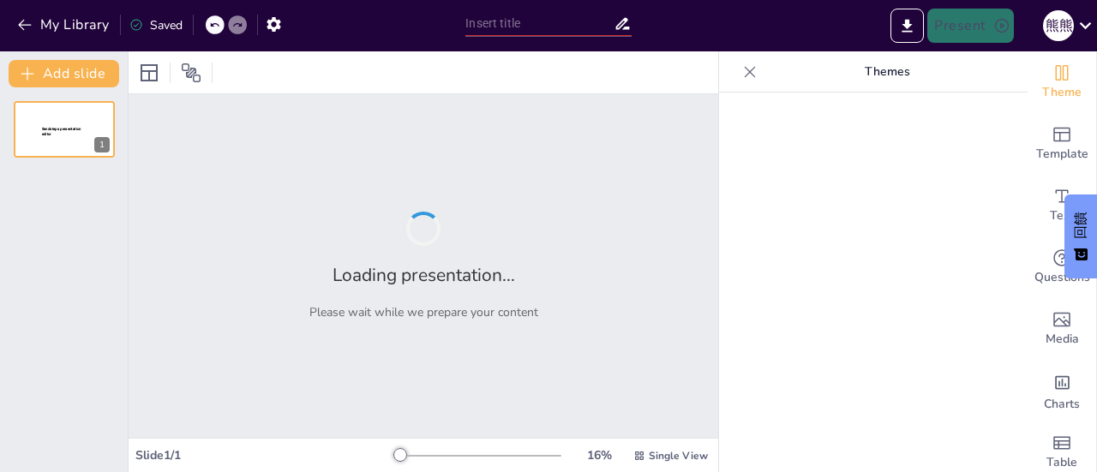
type input "台灣《性別平等工作法》的法規背景與立法目的解析"
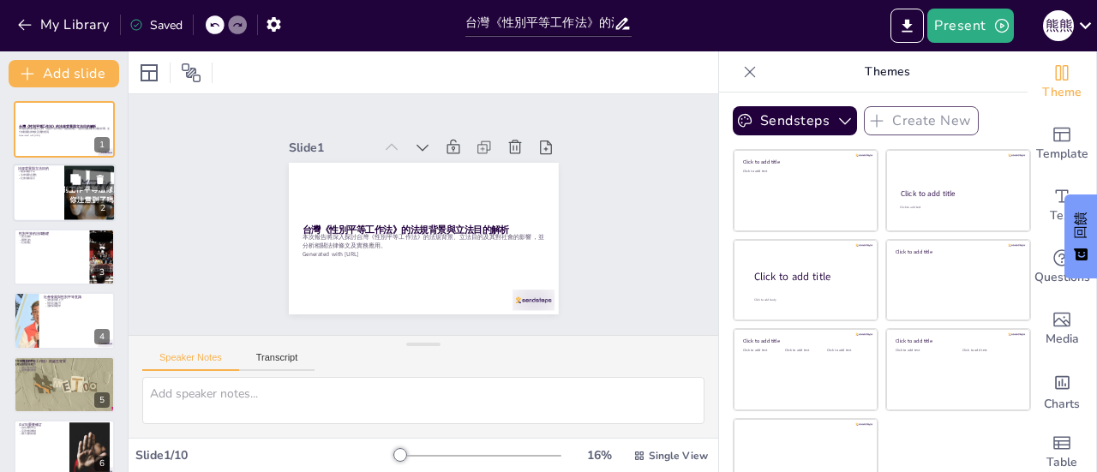
click at [60, 199] on div at bounding box center [64, 194] width 103 height 58
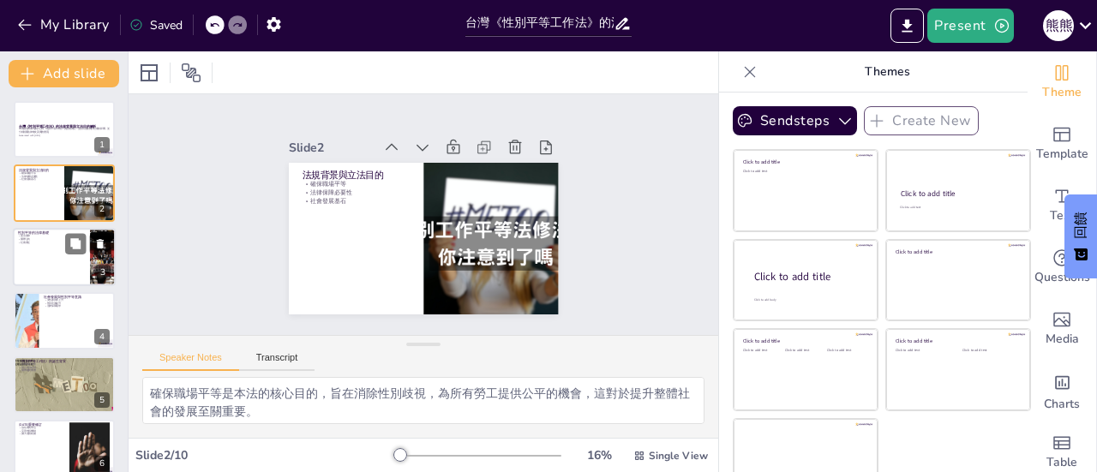
click at [71, 273] on div at bounding box center [64, 257] width 103 height 58
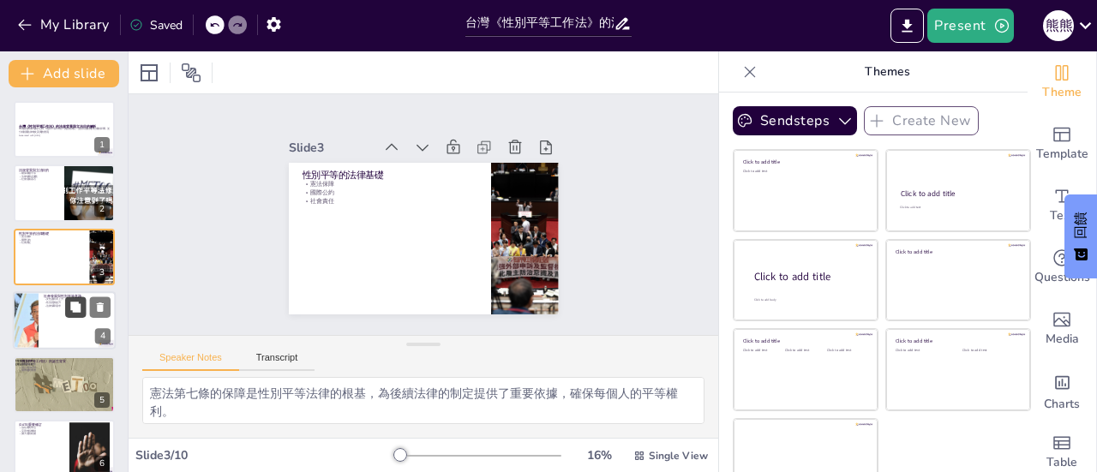
click at [71, 301] on button at bounding box center [75, 307] width 21 height 21
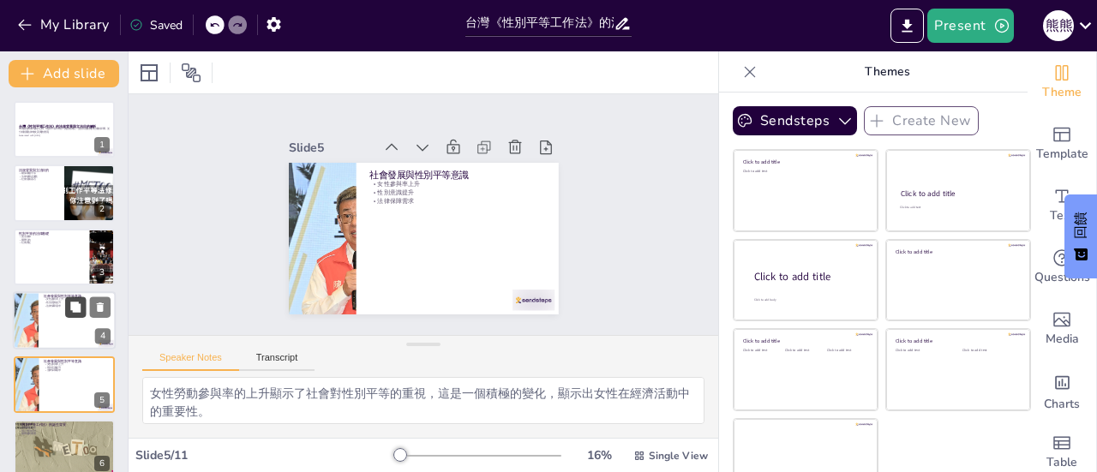
scroll to position [105, 0]
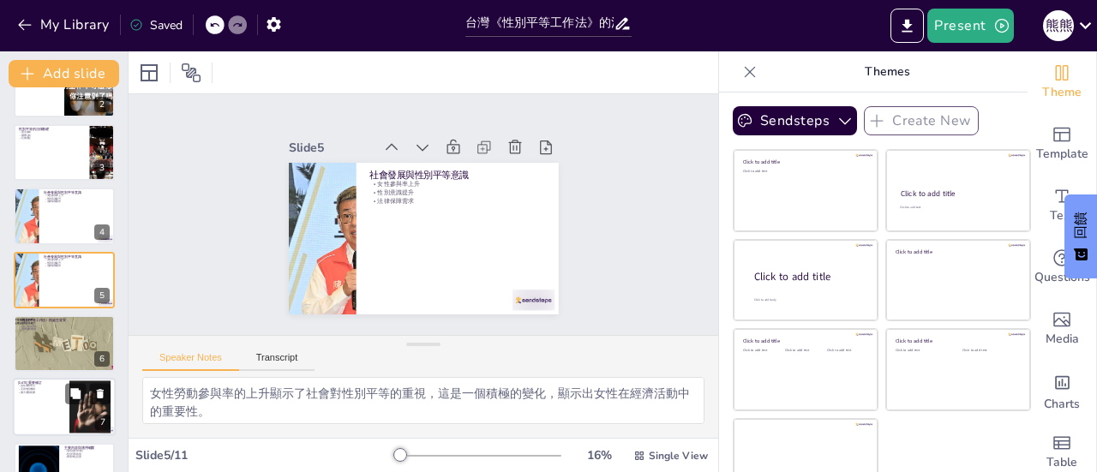
click at [78, 380] on div at bounding box center [64, 408] width 103 height 58
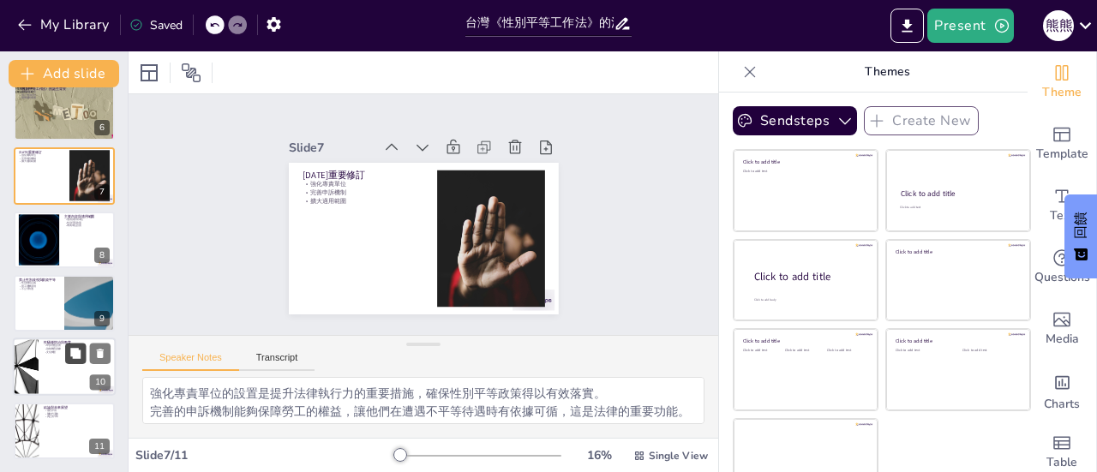
scroll to position [336, 0]
click at [76, 314] on div at bounding box center [90, 303] width 103 height 58
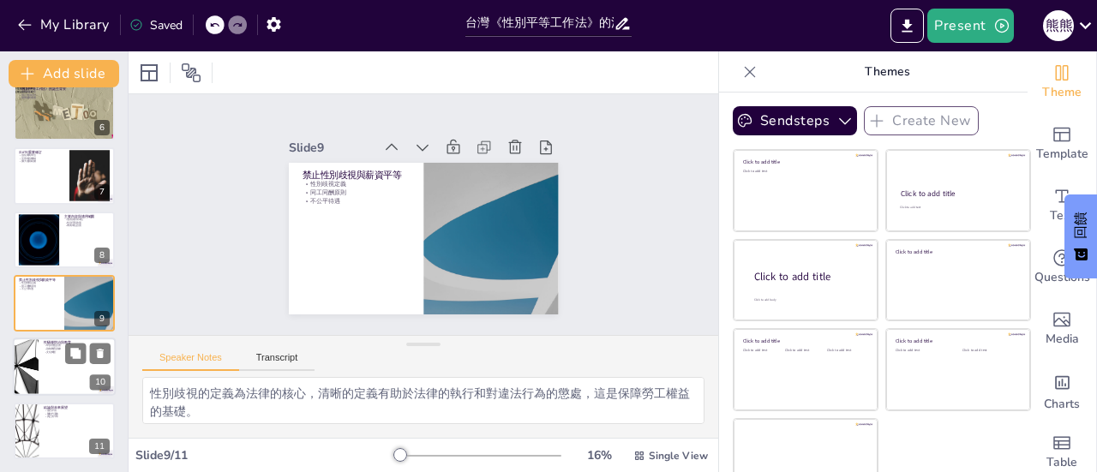
click at [69, 371] on div at bounding box center [64, 368] width 103 height 58
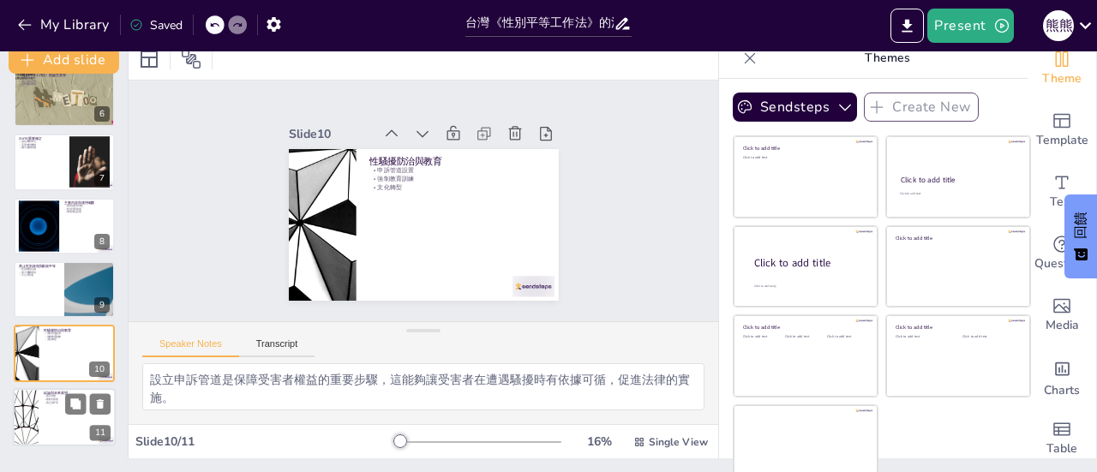
scroll to position [25, 0]
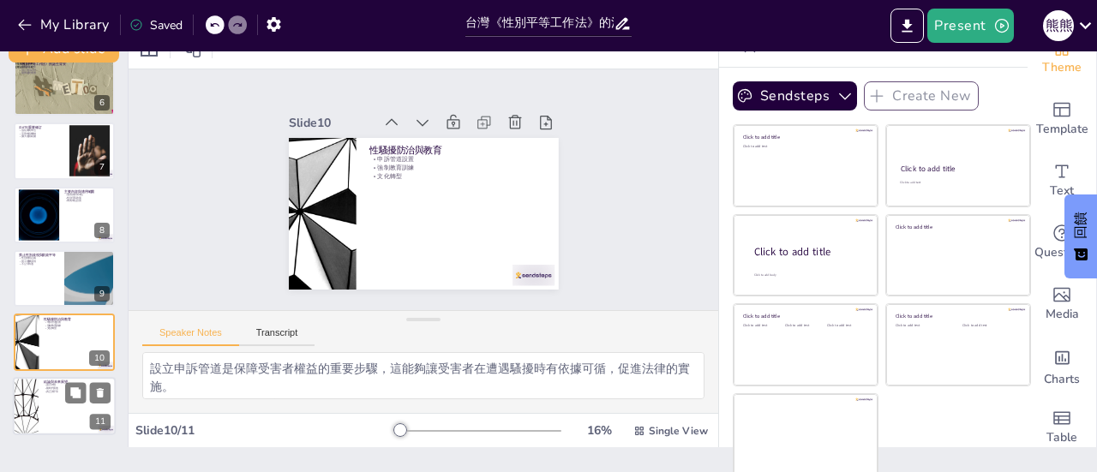
click at [72, 408] on div at bounding box center [64, 406] width 103 height 58
type textarea "《性別平等工作法》作為職場性別平等的基石，對於未來的法律發展和社會進步具有重要意義。 隨著社會的變化，法律也應該隨之演進，這是確保性別平等的必要條件，讓法律能…"
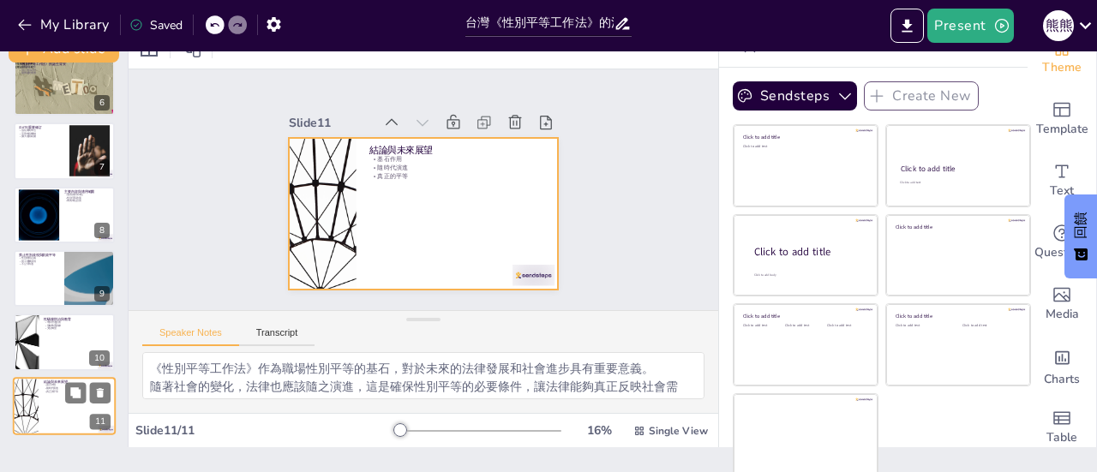
click at [66, 412] on div at bounding box center [64, 406] width 103 height 58
